Goal: Information Seeking & Learning: Learn about a topic

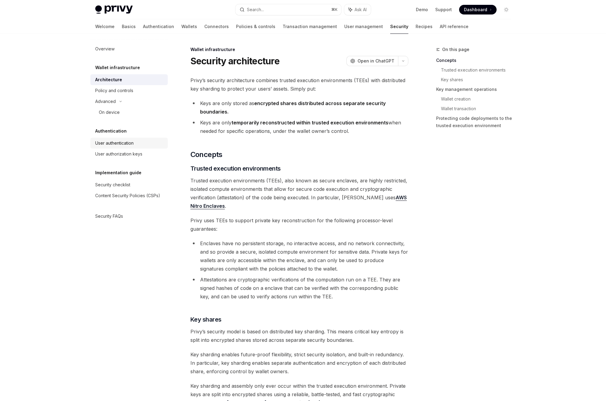
click at [122, 140] on div "User authentication" at bounding box center [114, 143] width 38 height 7
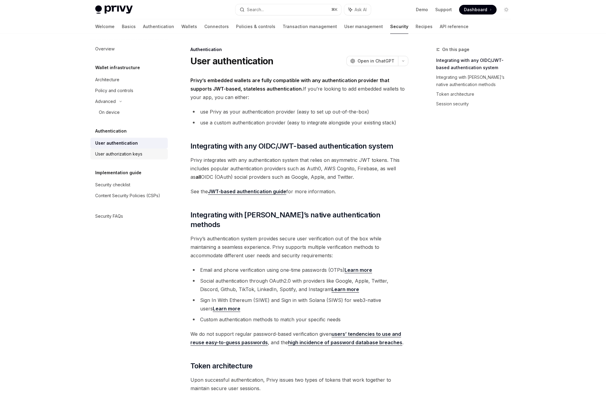
click at [124, 155] on div "User authorization keys" at bounding box center [118, 154] width 47 height 7
type textarea "*"
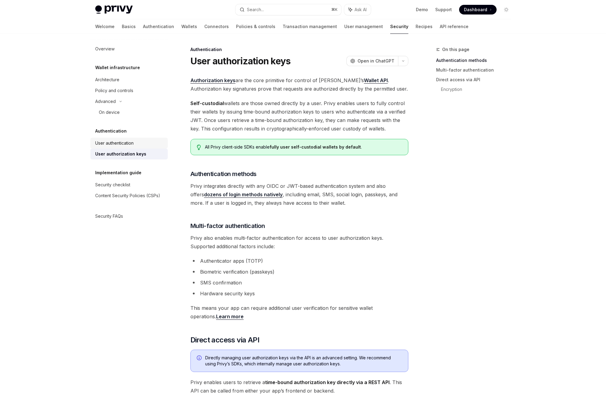
click at [142, 142] on div "User authentication" at bounding box center [129, 143] width 69 height 7
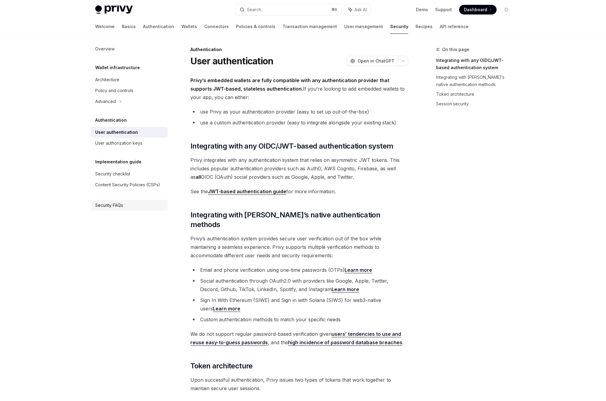
click at [122, 201] on link "Security FAQs" at bounding box center [128, 205] width 77 height 11
type textarea "*"
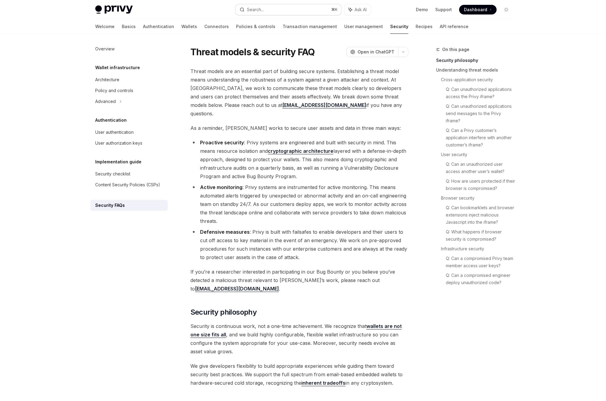
click at [281, 11] on button "Search... ⌘ K" at bounding box center [289, 9] width 106 height 11
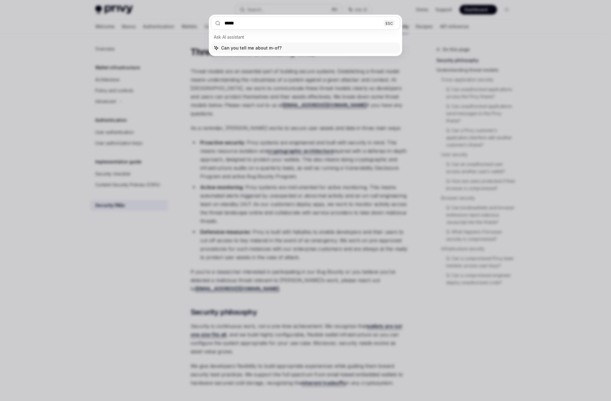
type input "******"
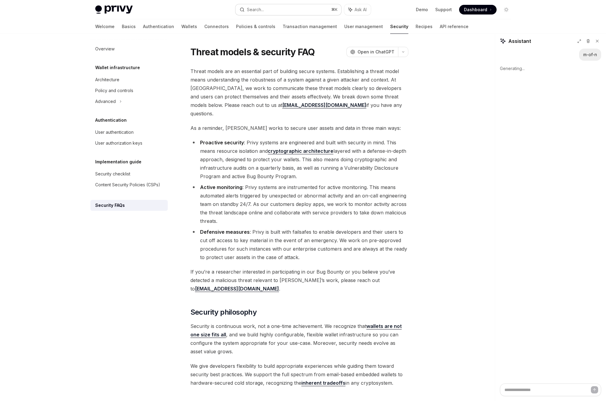
click at [256, 7] on div "Search..." at bounding box center [255, 9] width 17 height 7
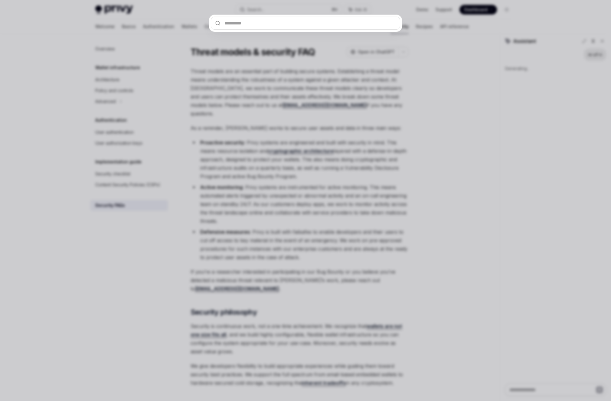
type textarea "*"
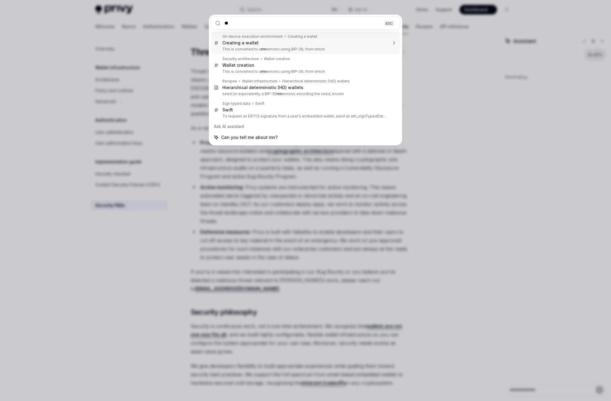
type input "*"
type textarea "*"
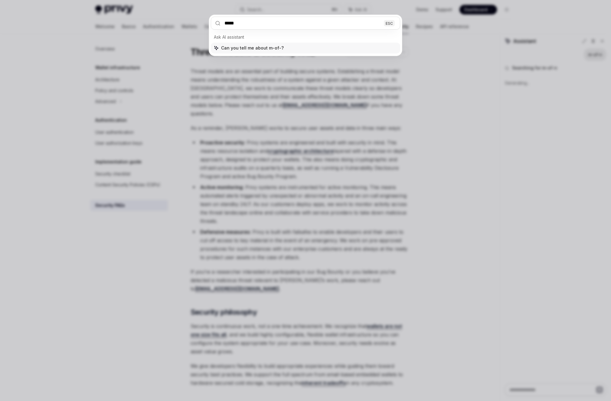
type input "******"
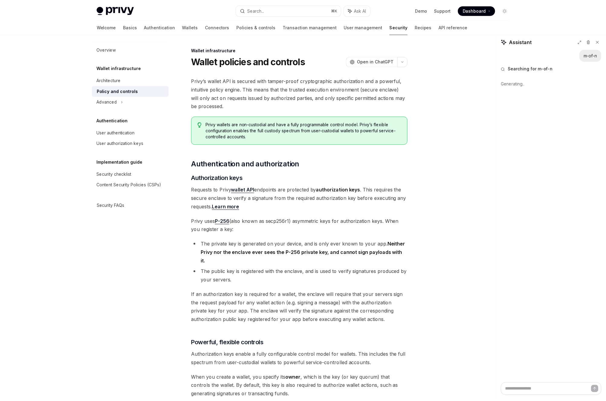
scroll to position [430, 0]
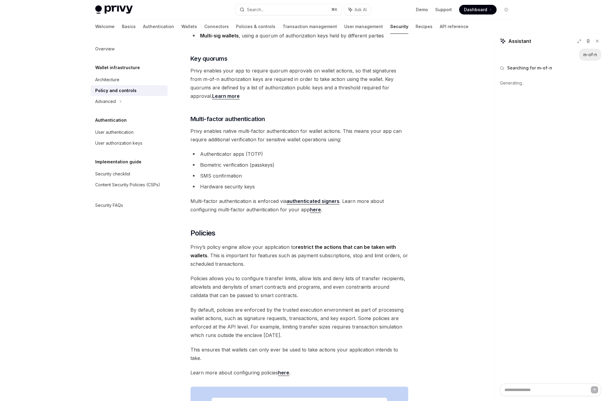
click at [257, 56] on div "Privy’s wallet API is secured with tamper-proof cryptographic authorization and…" at bounding box center [299, 94] width 218 height 896
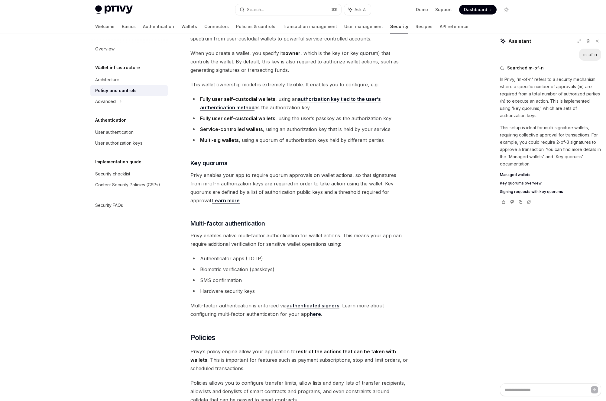
scroll to position [325, 0]
click at [240, 198] on link "Learn more" at bounding box center [226, 201] width 28 height 6
type textarea "*"
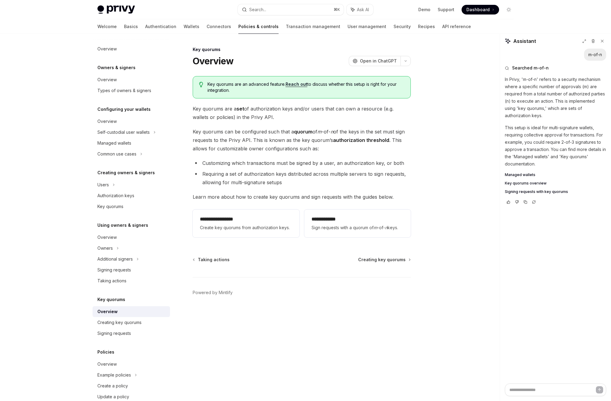
click at [271, 117] on span "Key quorums are a set of authorization keys and/or users that can own a resourc…" at bounding box center [302, 113] width 218 height 17
